Goal: Find specific page/section: Find specific page/section

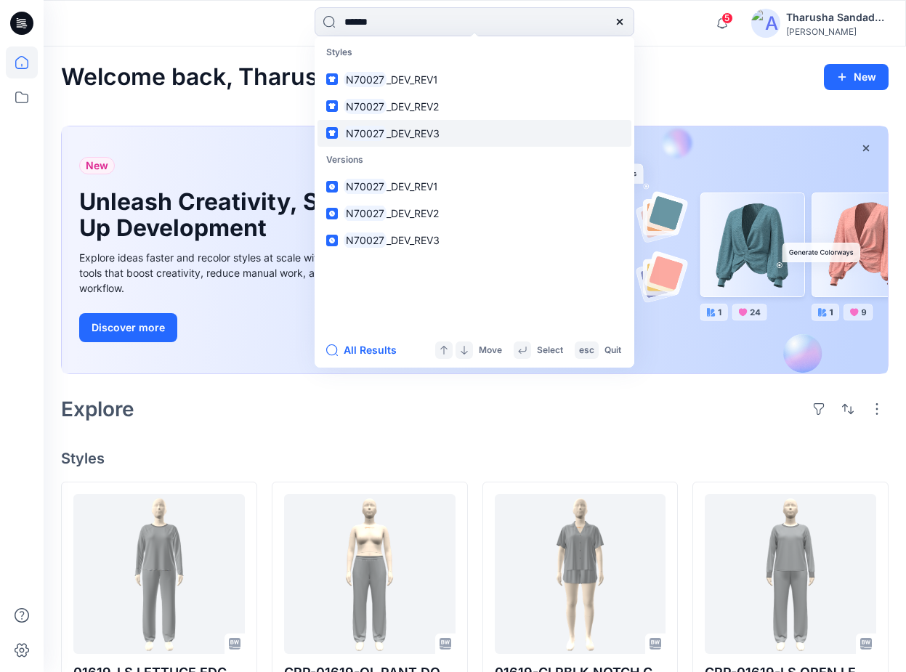
type input "******"
click at [433, 138] on span "_DEV_REV3" at bounding box center [412, 133] width 53 height 12
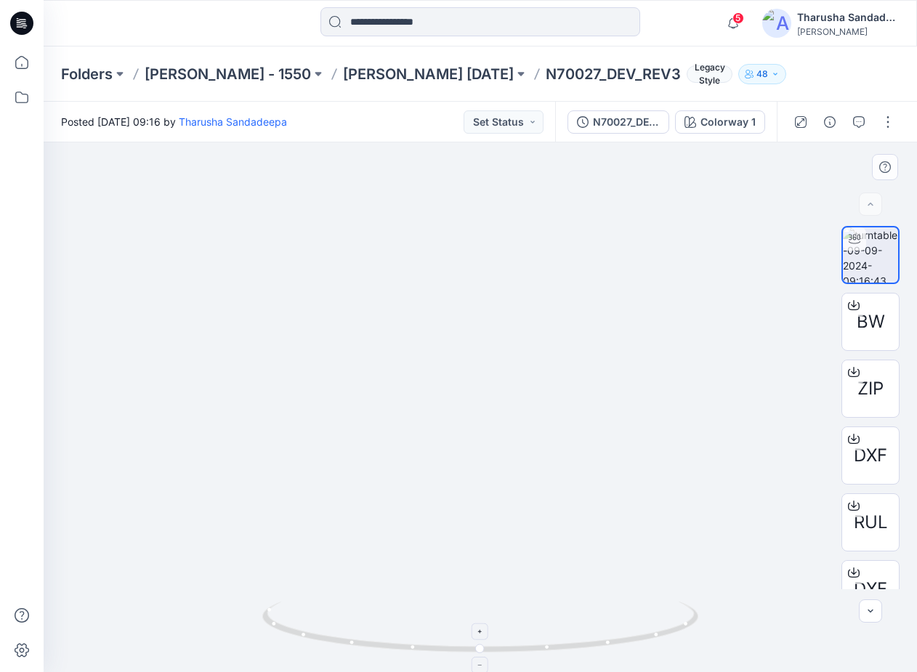
drag, startPoint x: 511, startPoint y: 246, endPoint x: 532, endPoint y: 638, distance: 392.1
drag, startPoint x: 623, startPoint y: 645, endPoint x: 424, endPoint y: 574, distance: 211.4
click at [438, 625] on icon at bounding box center [482, 629] width 440 height 54
drag, startPoint x: 28, startPoint y: 24, endPoint x: 46, endPoint y: 9, distance: 24.3
click at [28, 24] on icon at bounding box center [21, 23] width 23 height 23
